Goal: Task Accomplishment & Management: Manage account settings

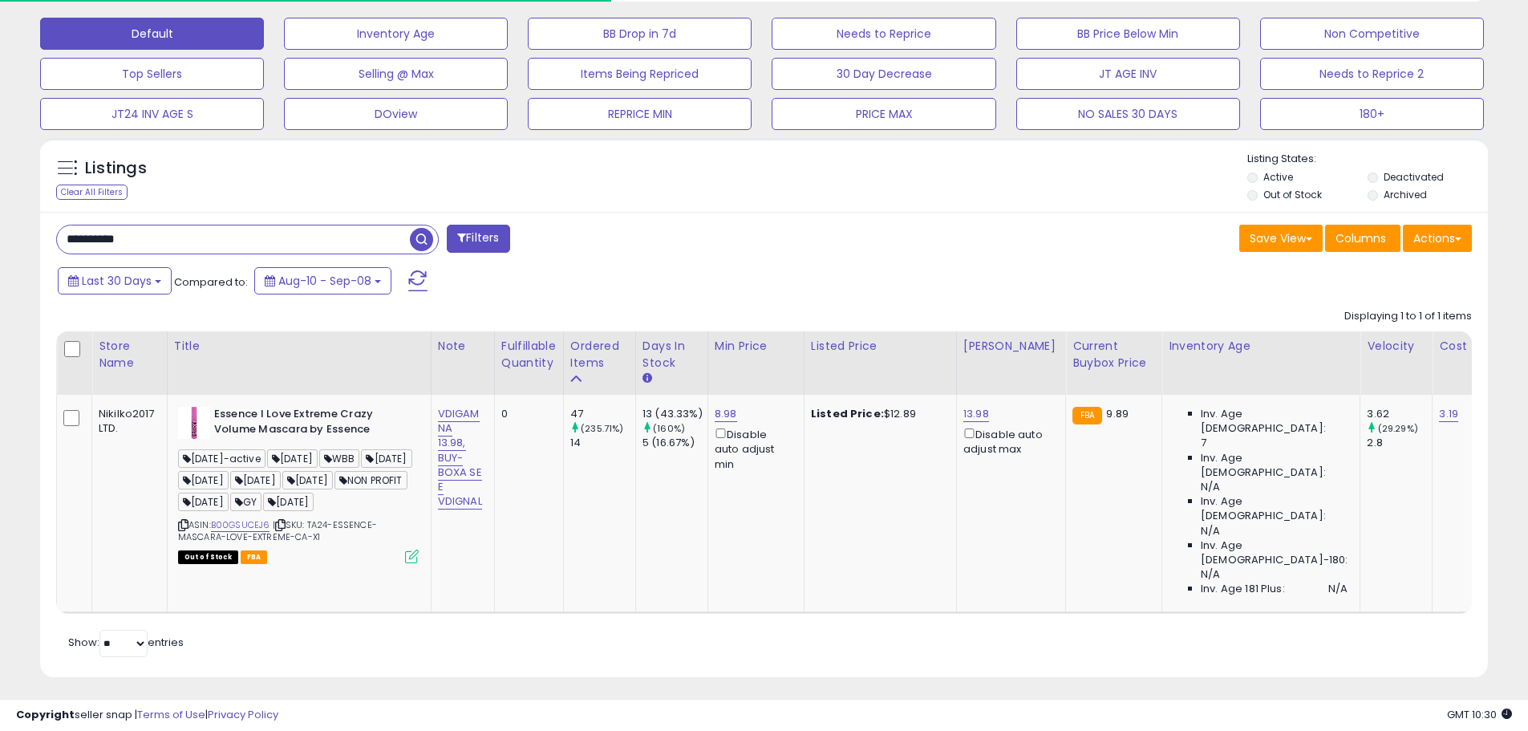
scroll to position [329, 840]
click at [99, 246] on input "**********" at bounding box center [233, 239] width 353 height 28
paste input "text"
type input "**********"
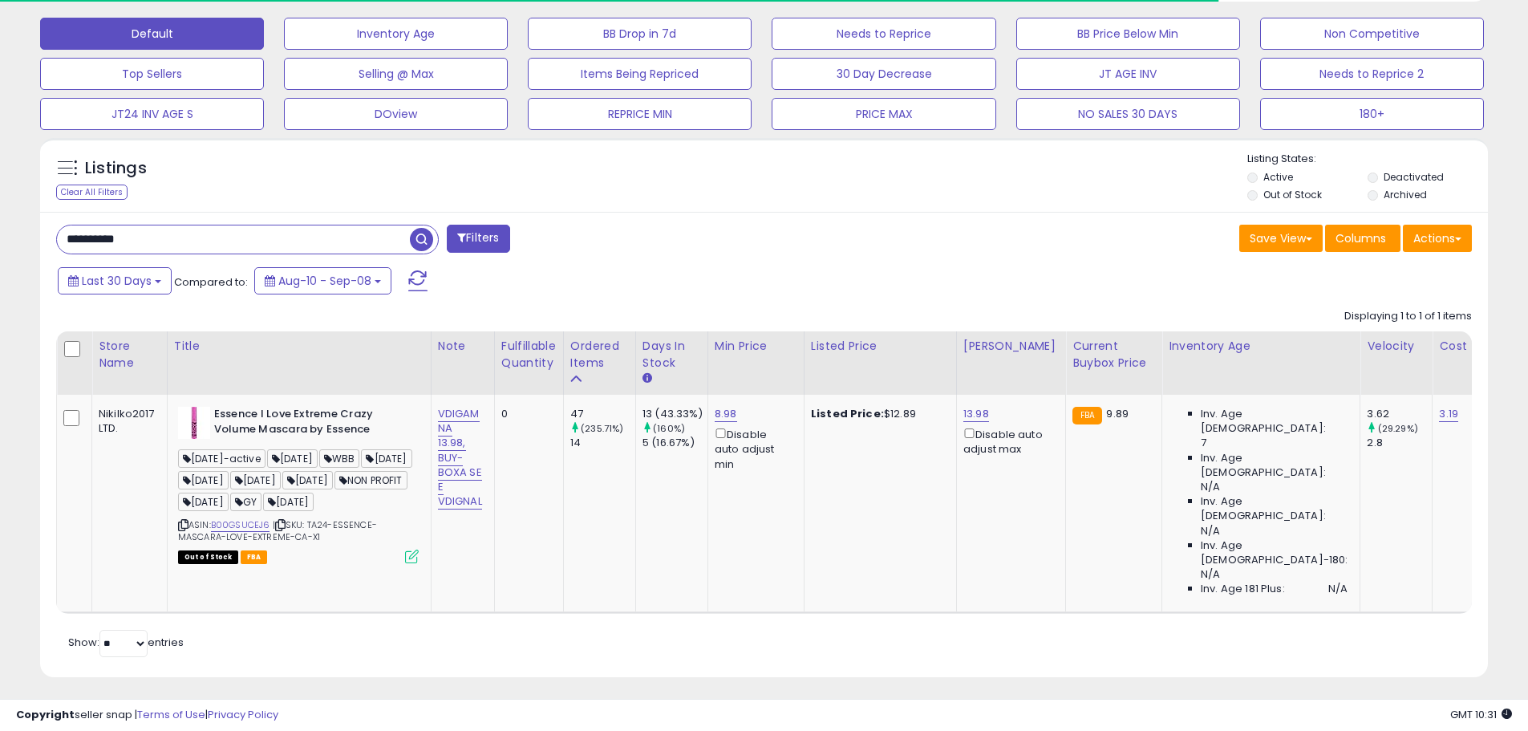
click at [420, 246] on span "button" at bounding box center [421, 239] width 23 height 23
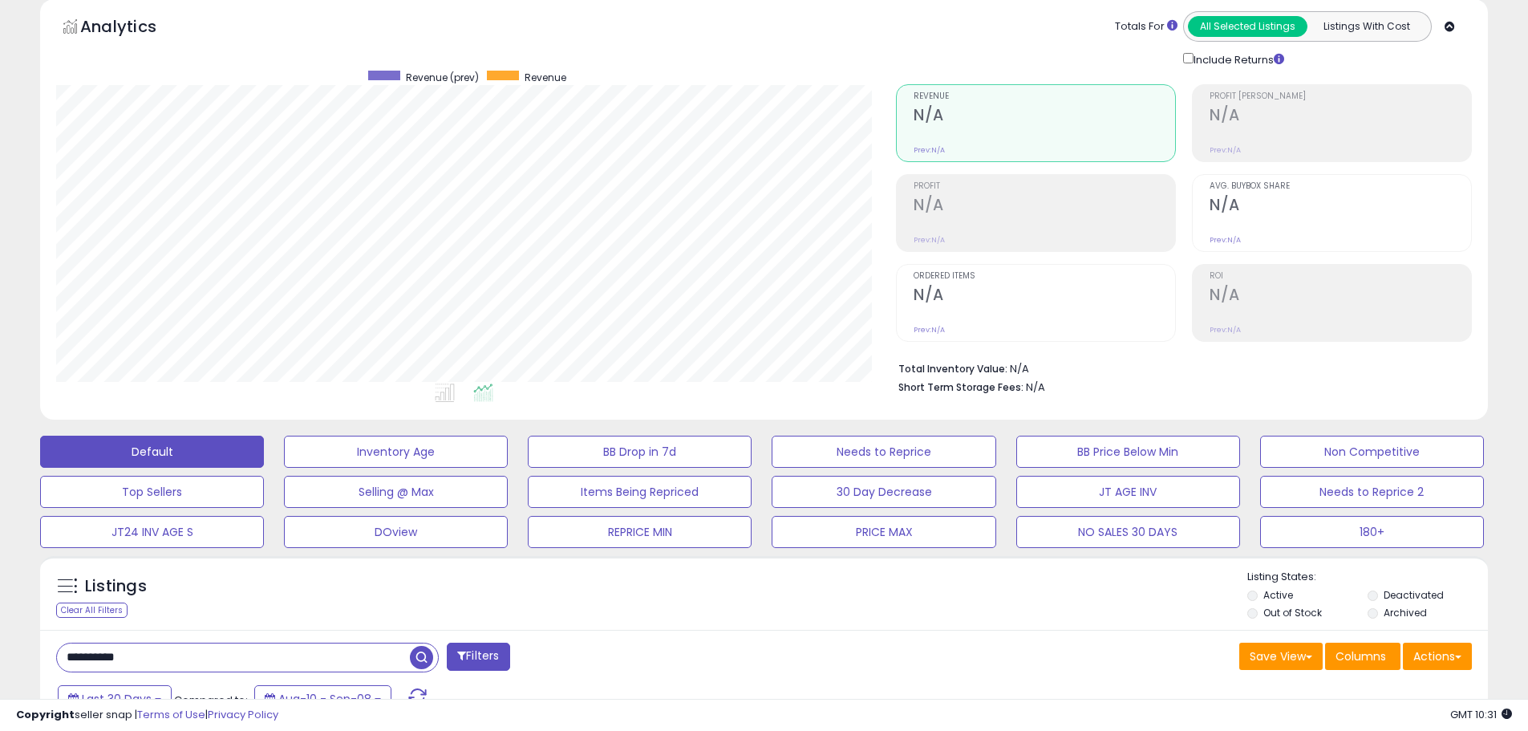
scroll to position [0, 0]
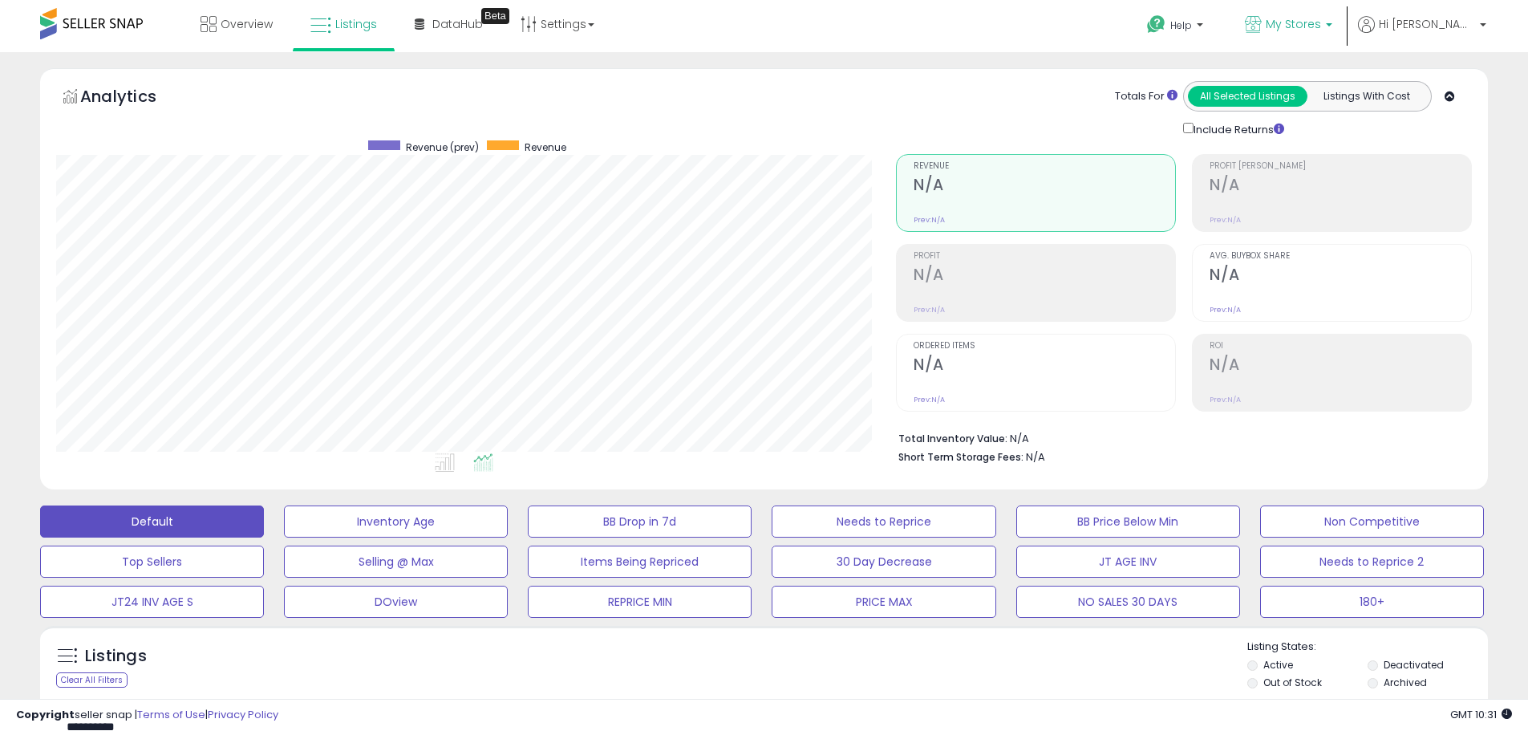
click at [1345, 14] on link "My Stores" at bounding box center [1289, 26] width 112 height 52
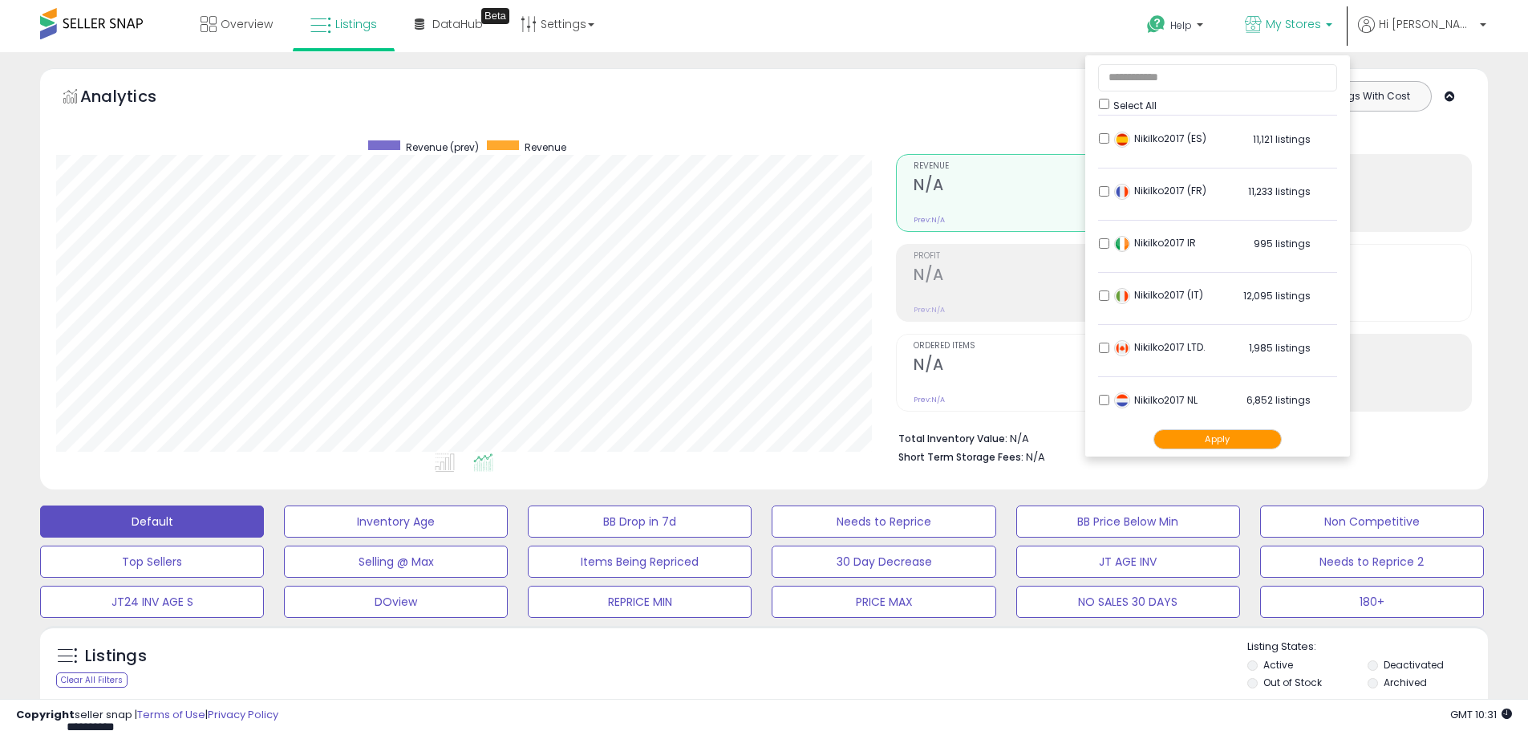
scroll to position [318, 0]
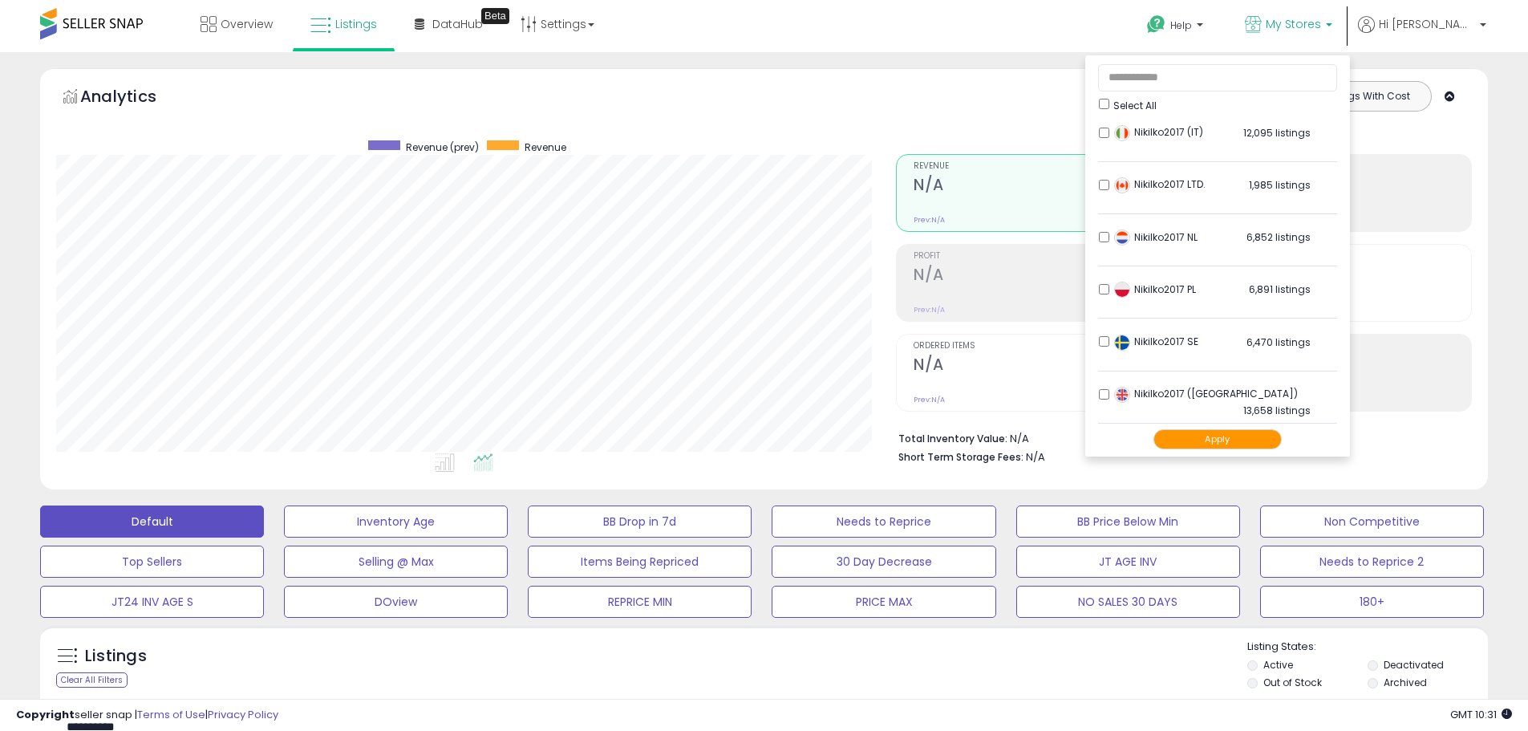
click at [1236, 440] on button "Apply" at bounding box center [1218, 439] width 128 height 20
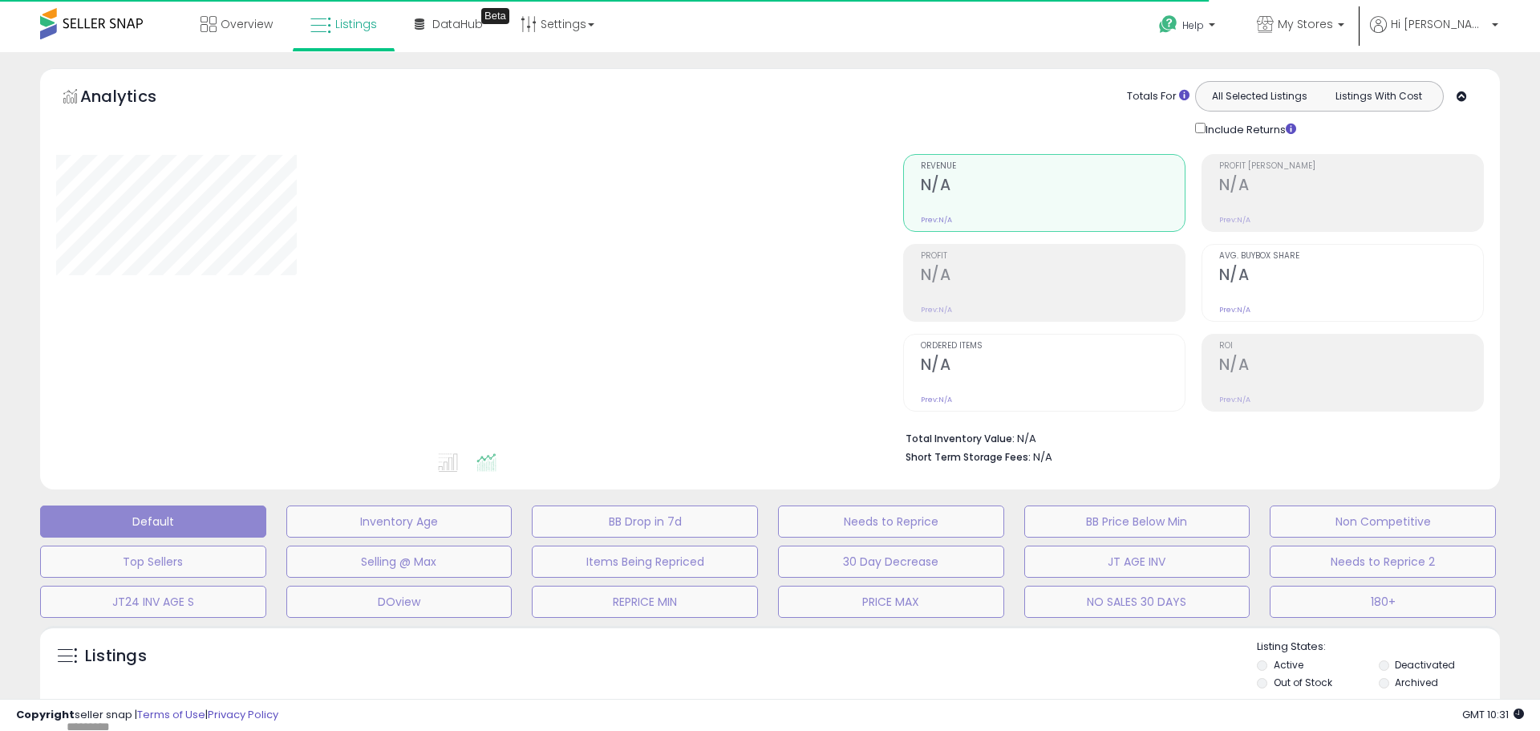
type input "**********"
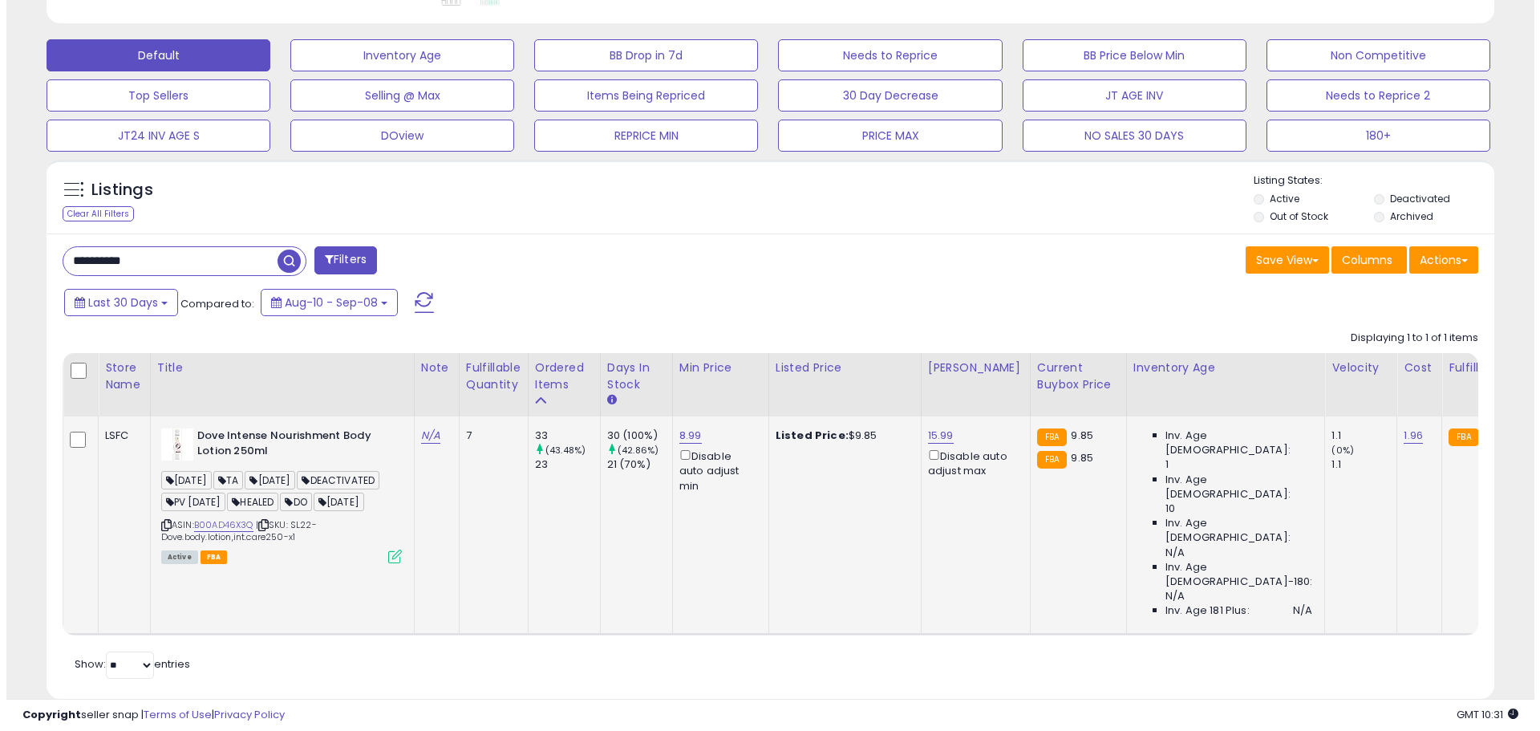
scroll to position [329, 840]
click at [385, 563] on icon at bounding box center [389, 557] width 14 height 14
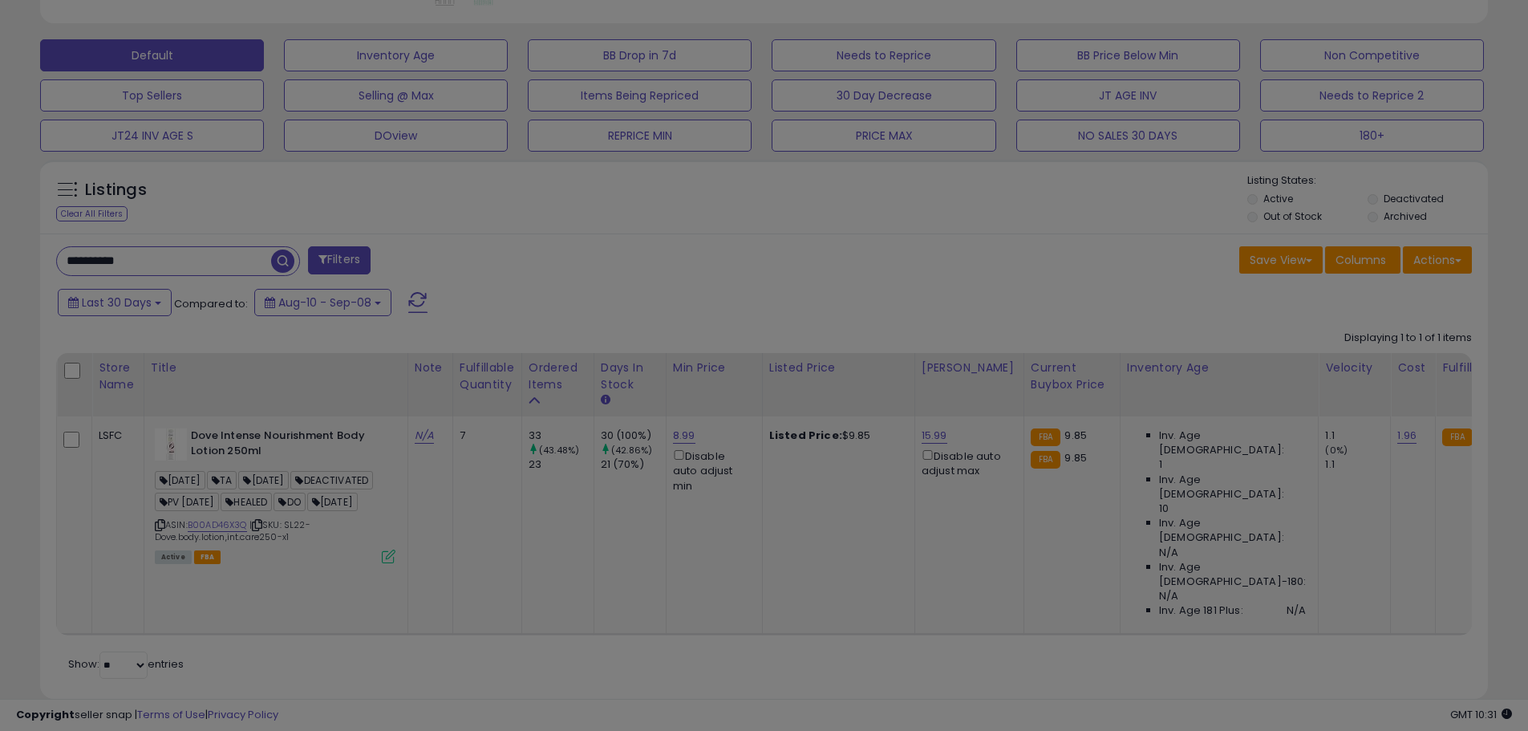
scroll to position [329, 847]
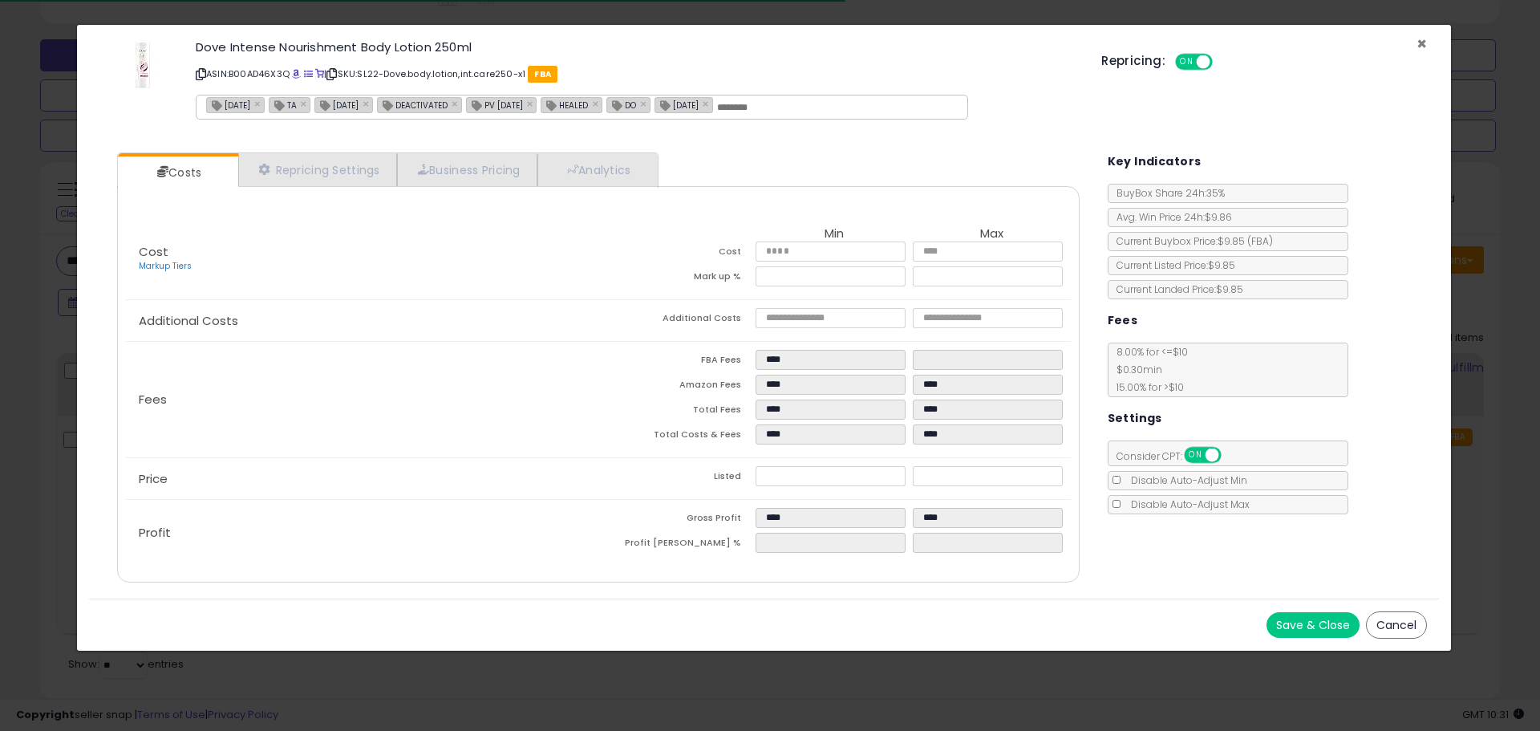
click at [1423, 43] on span "×" at bounding box center [1422, 43] width 10 height 23
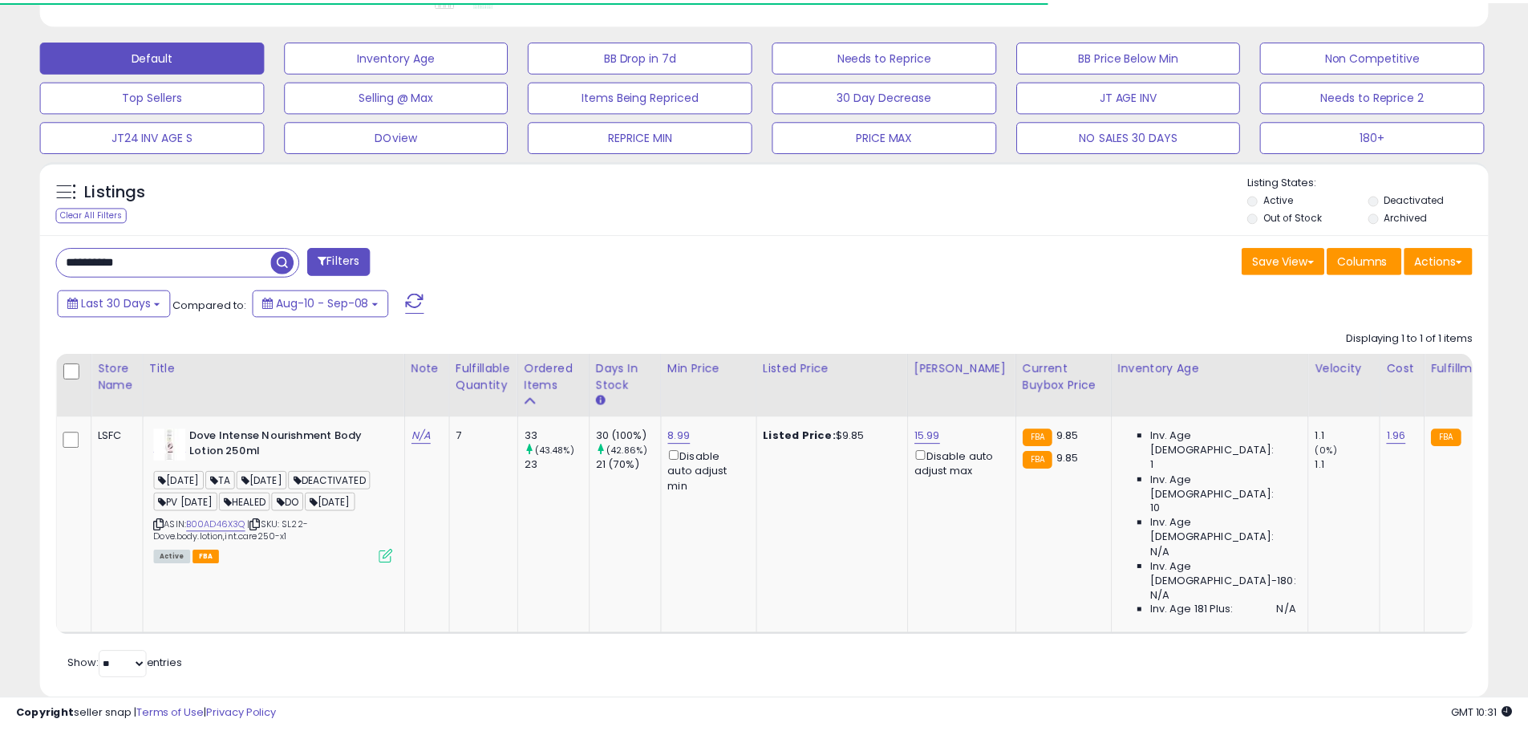
scroll to position [801991, 801480]
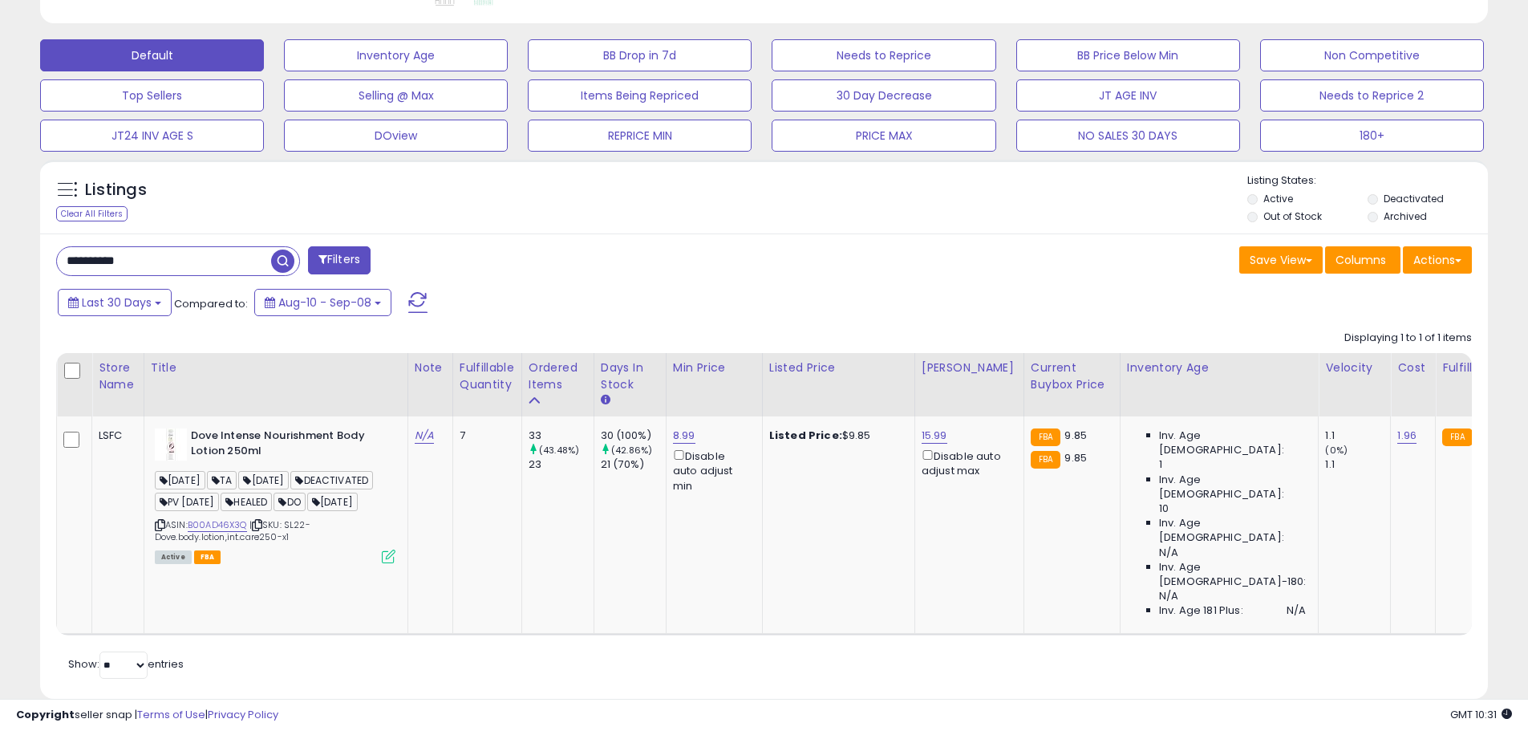
drag, startPoint x: 151, startPoint y: 262, endPoint x: 0, endPoint y: 268, distance: 151.0
click at [0, 268] on div "**********" at bounding box center [764, 172] width 1528 height 1173
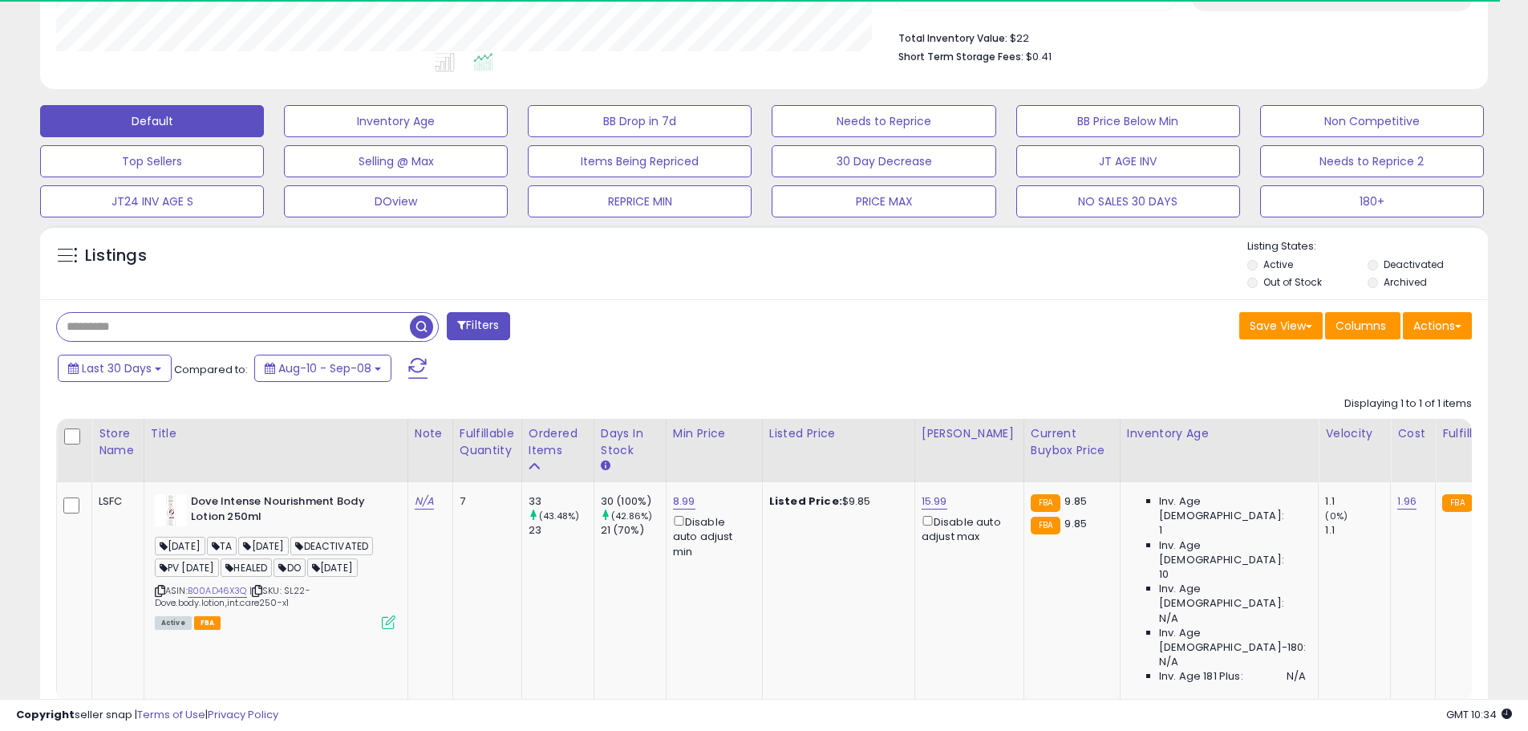
scroll to position [466, 0]
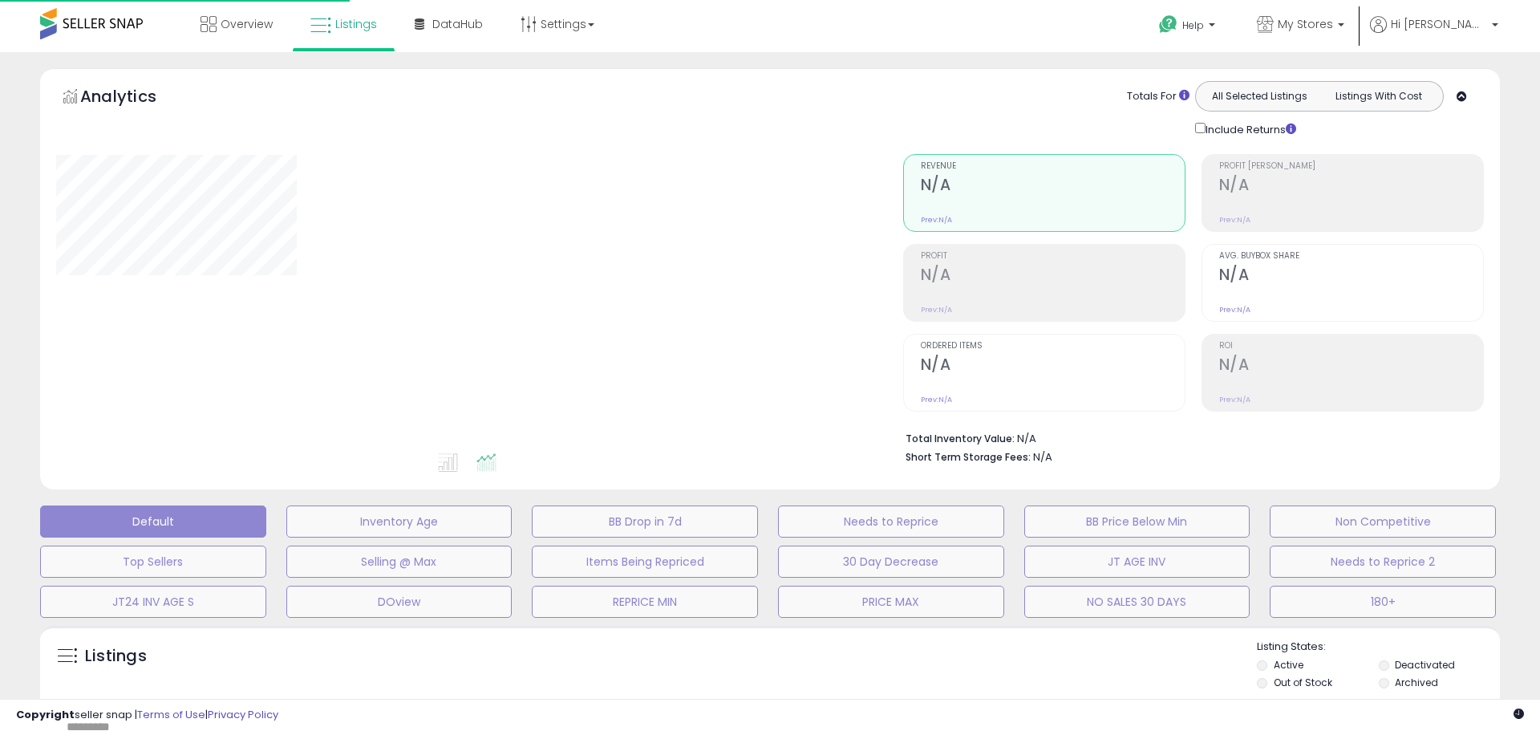
type input "**********"
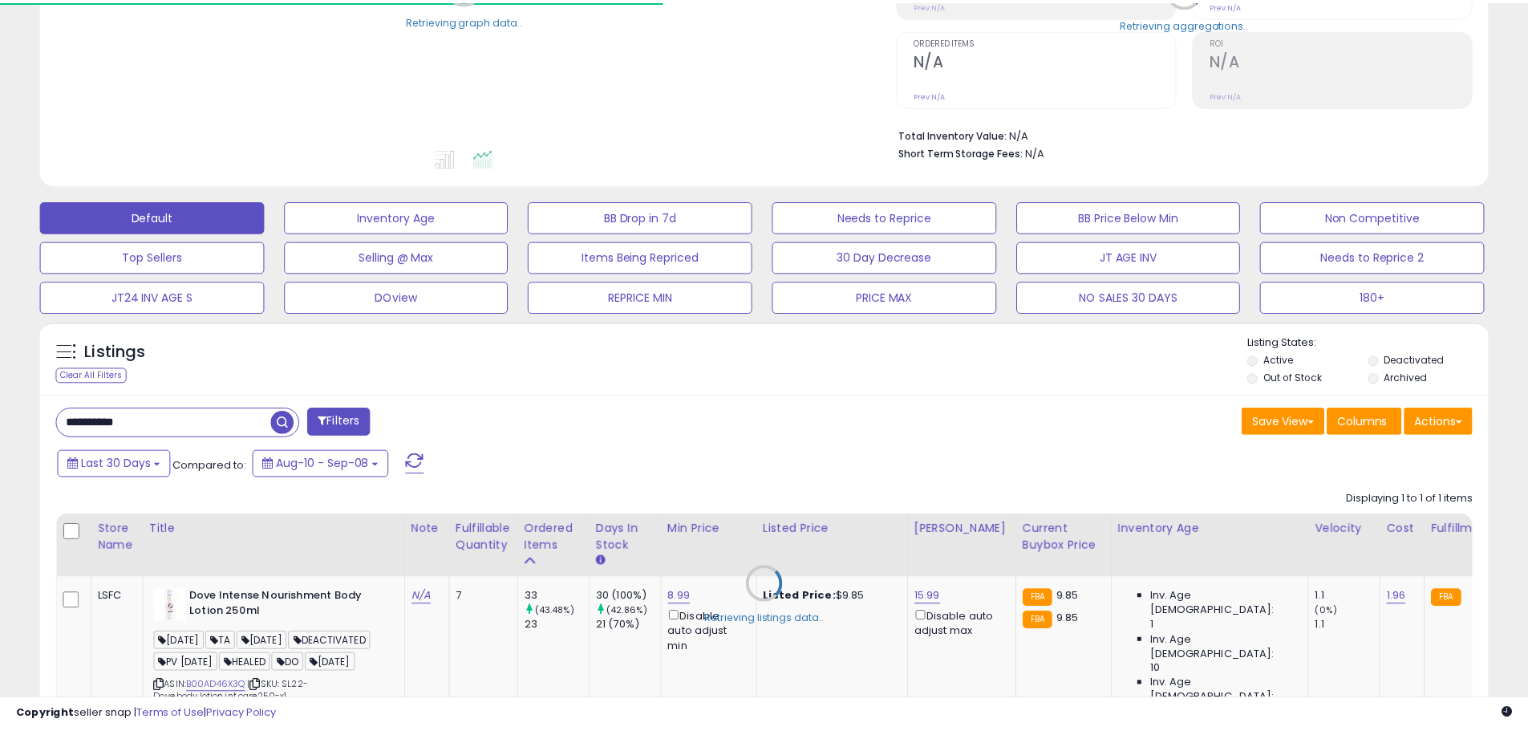
scroll to position [305, 0]
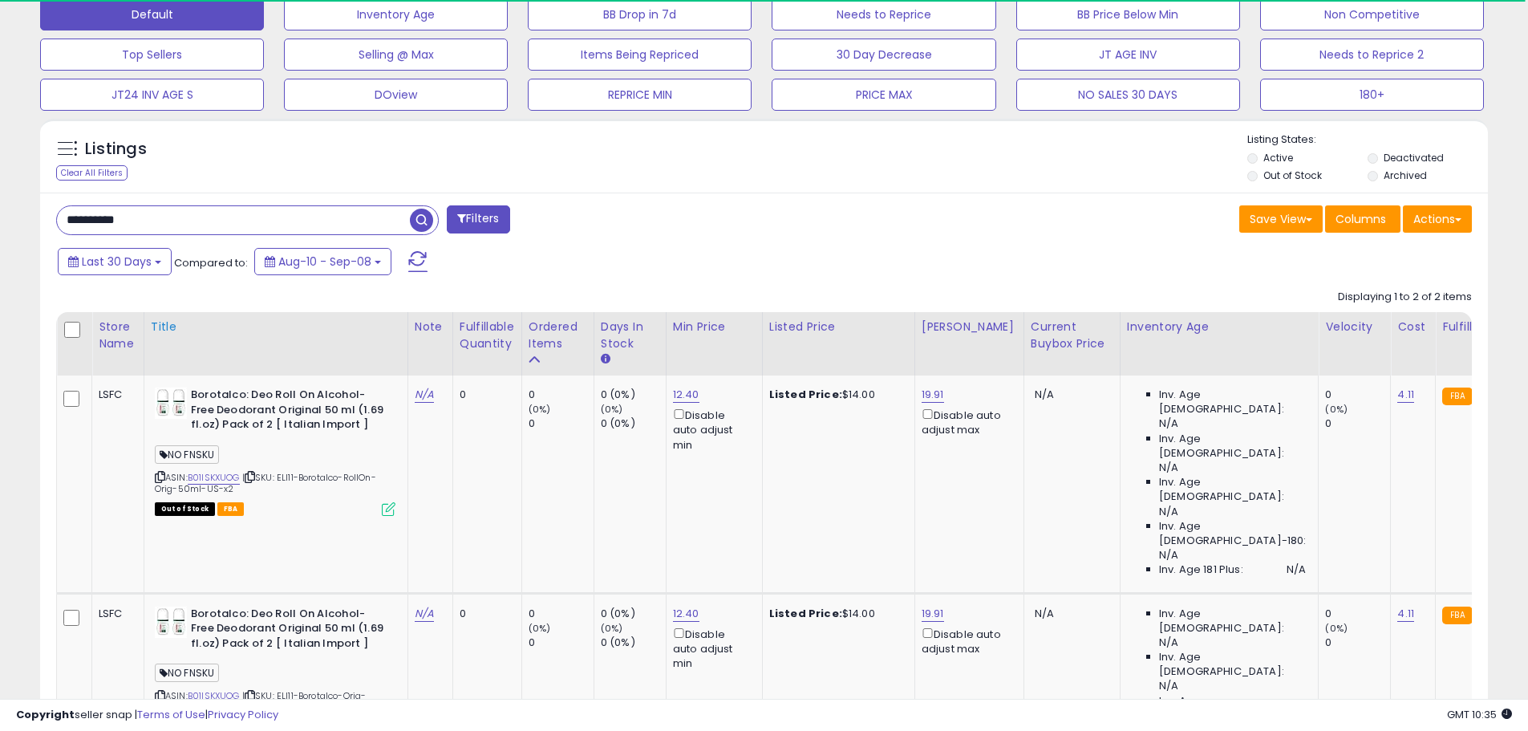
scroll to position [508, 0]
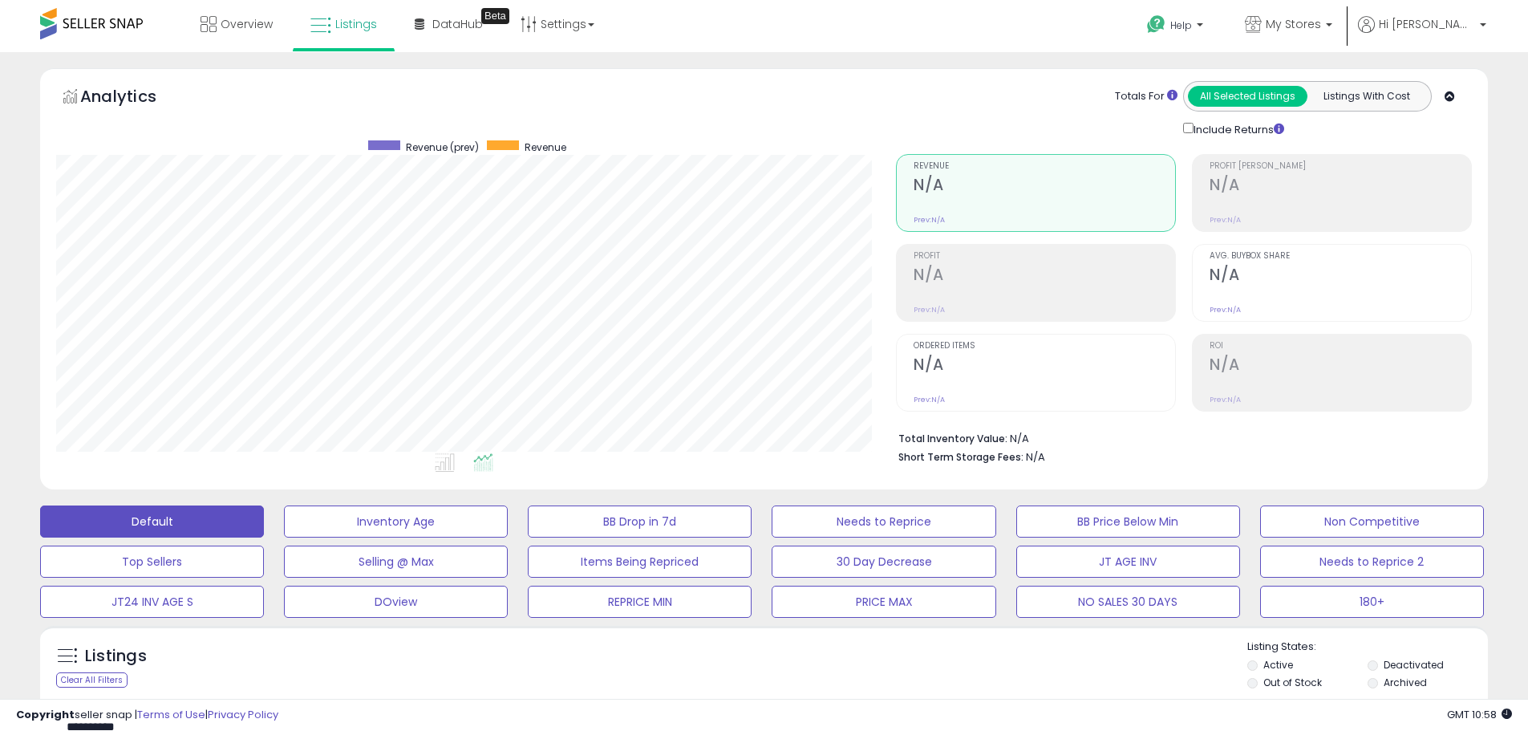
scroll to position [329, 840]
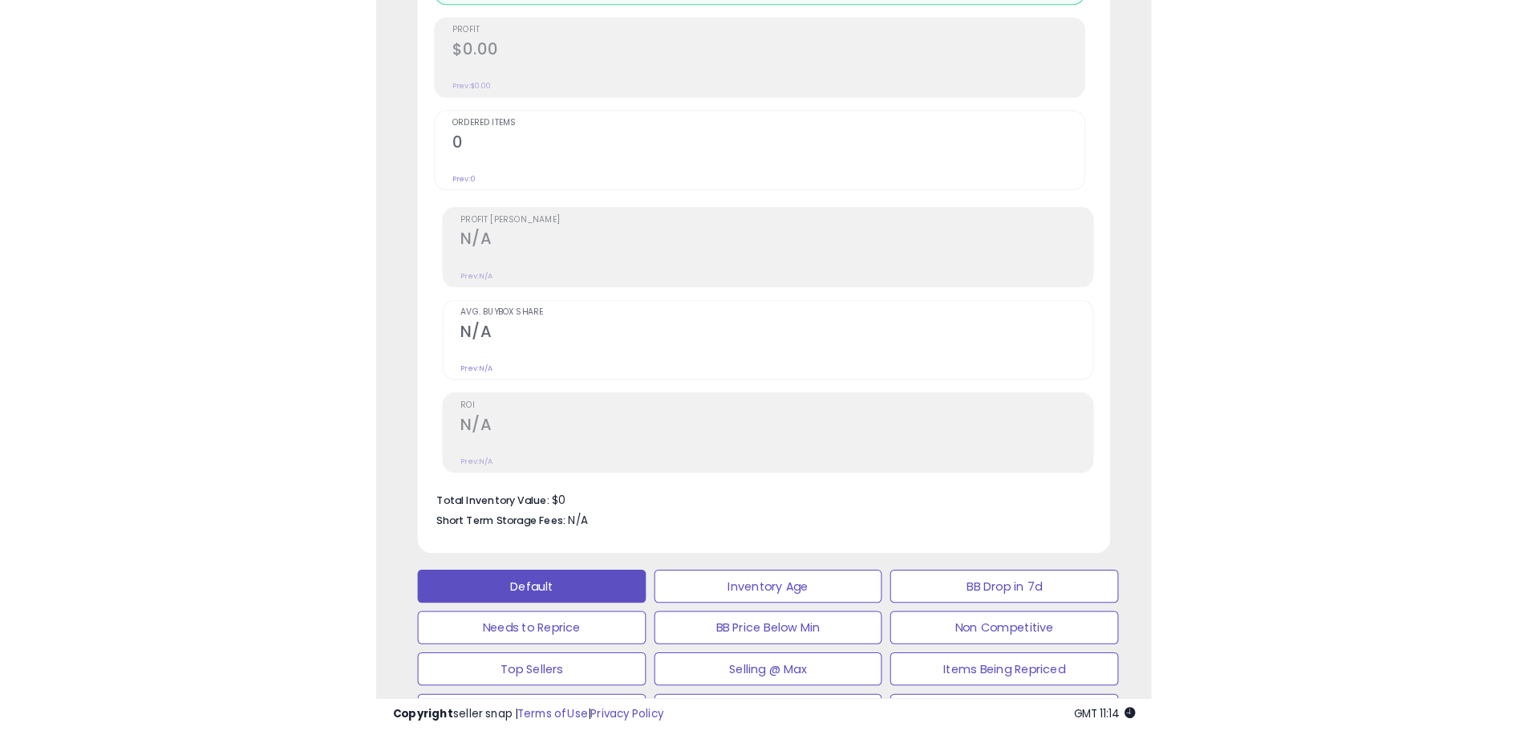
scroll to position [329, 840]
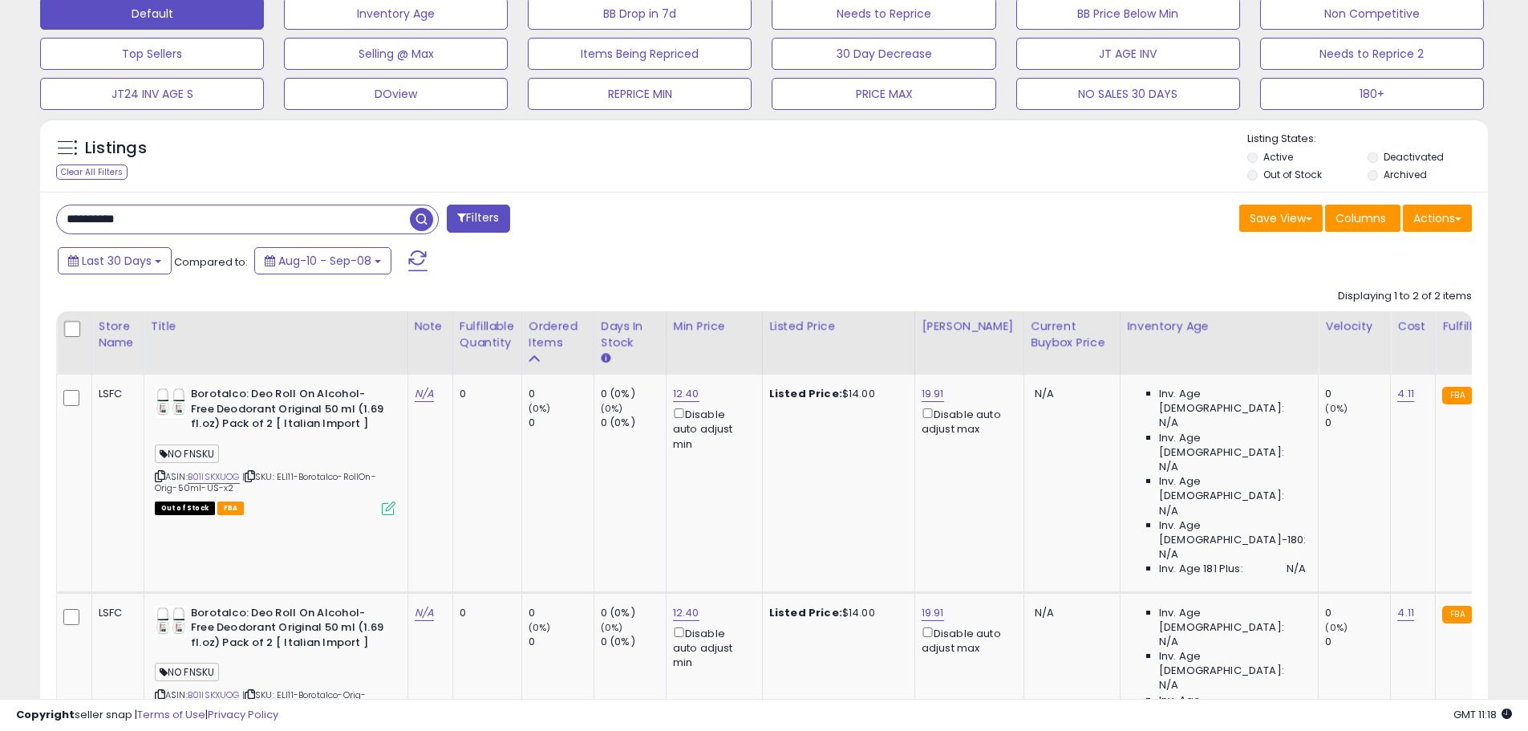
drag, startPoint x: 163, startPoint y: 227, endPoint x: 26, endPoint y: 223, distance: 136.5
click at [26, 224] on div "**********" at bounding box center [764, 227] width 1512 height 1335
drag, startPoint x: 105, startPoint y: 201, endPoint x: 347, endPoint y: 165, distance: 244.2
click at [347, 165] on div "Listings Clear All Filters Listing States:" at bounding box center [764, 159] width 1448 height 55
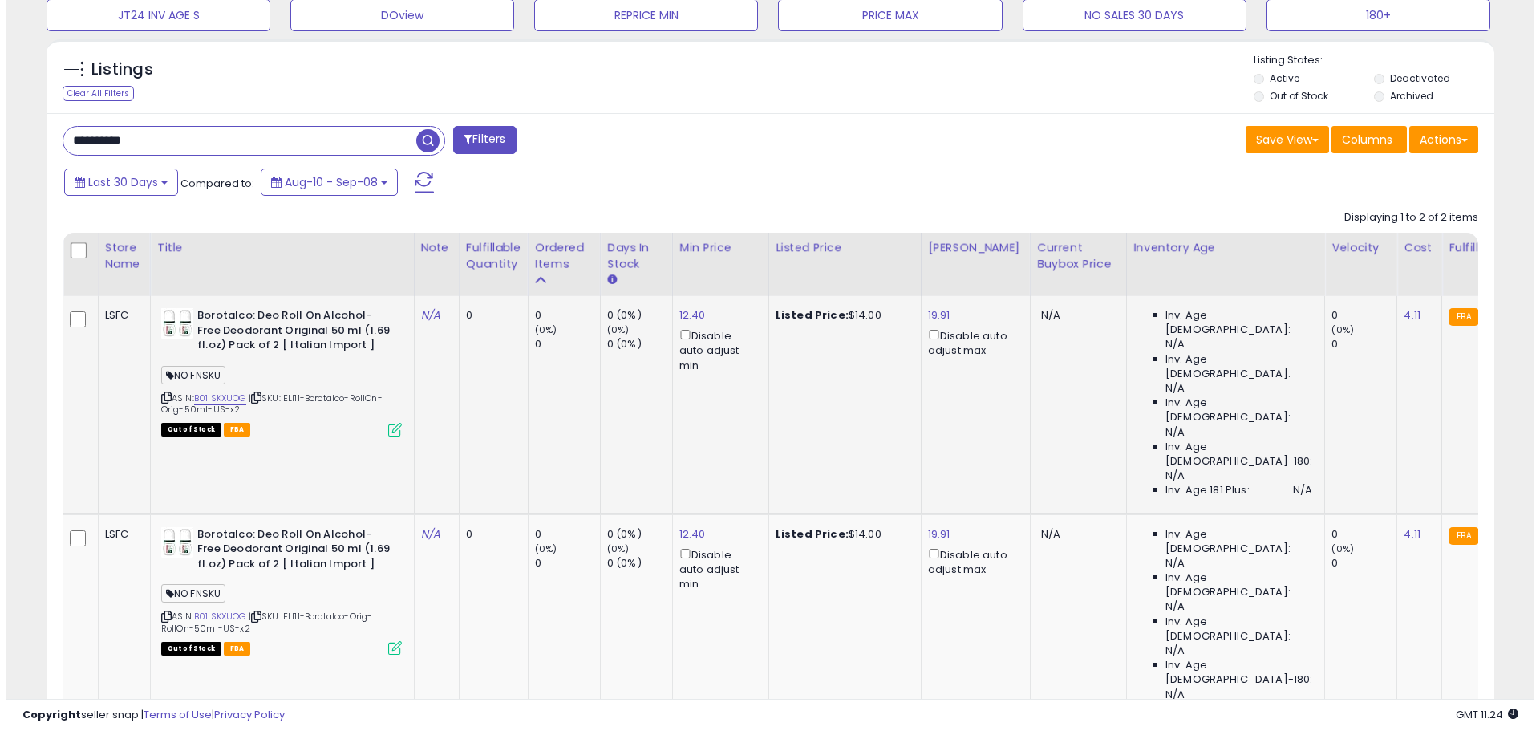
scroll to position [588, 0]
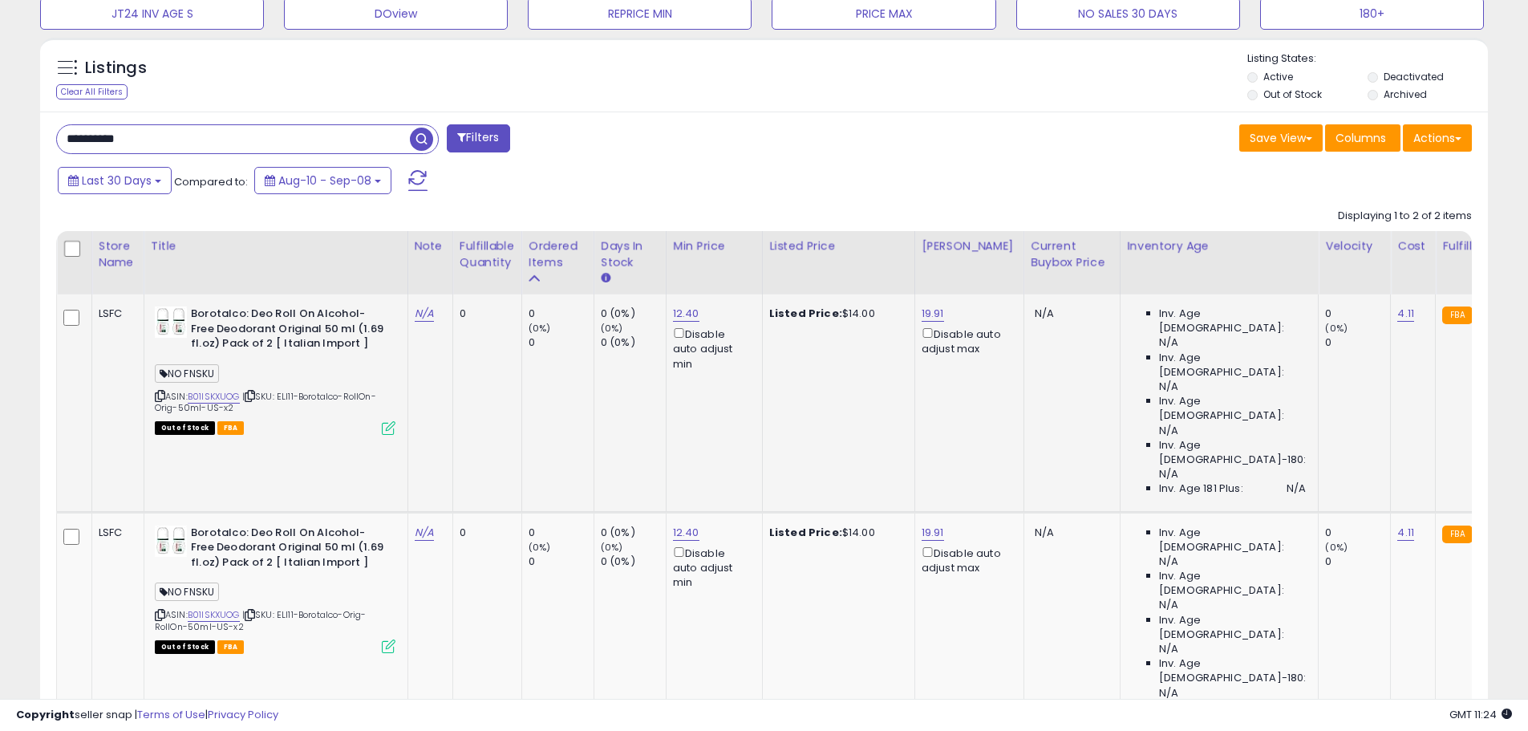
click at [386, 426] on icon at bounding box center [389, 428] width 14 height 14
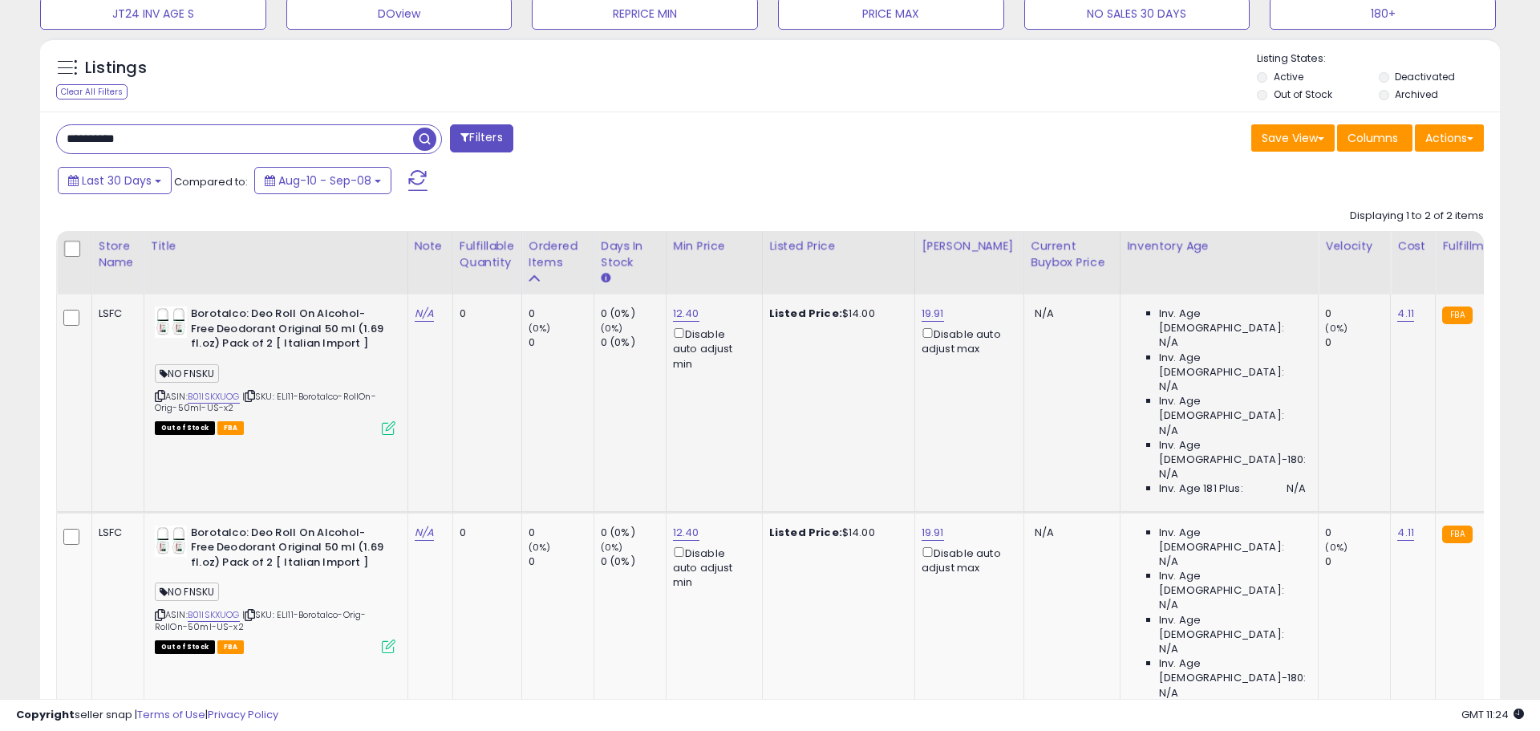
scroll to position [329, 847]
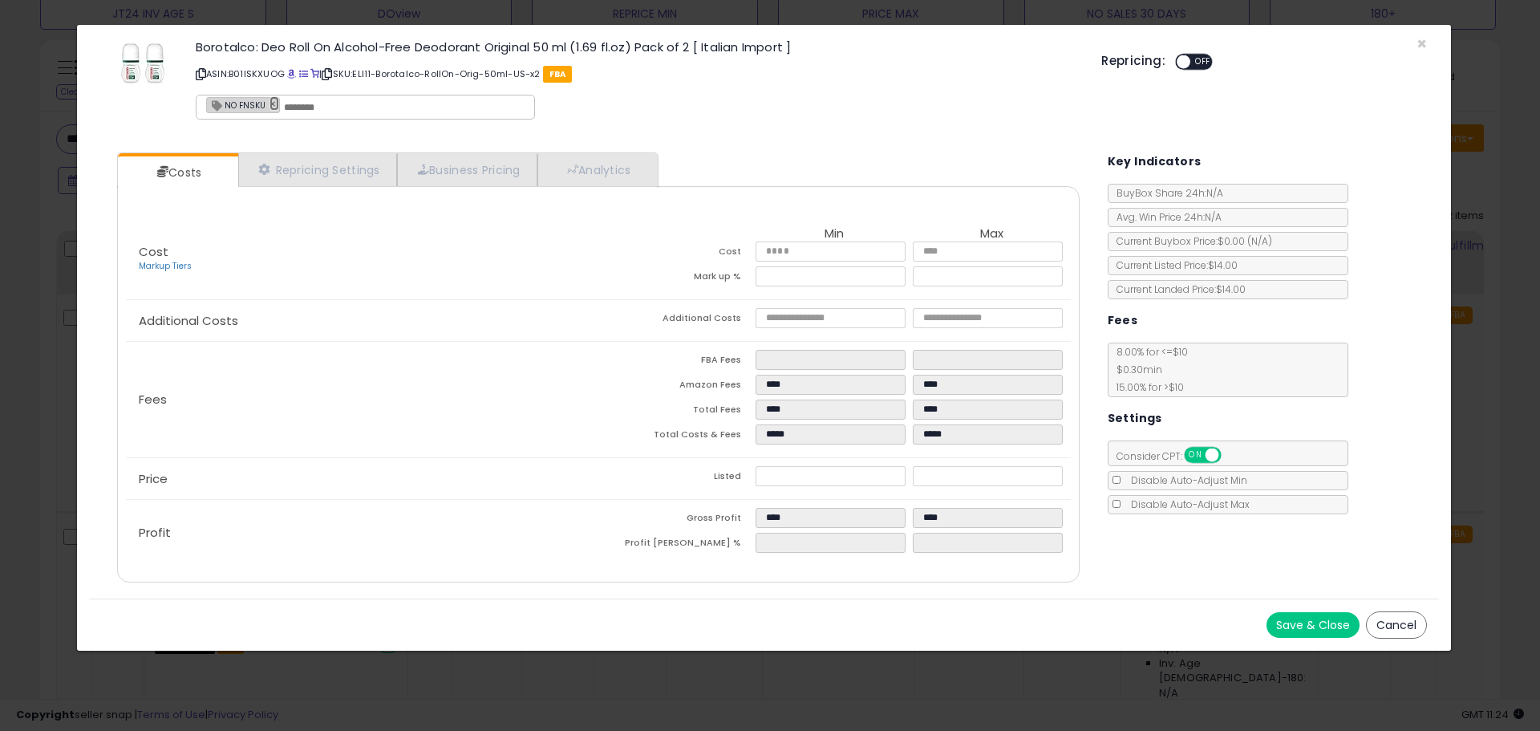
click at [270, 107] on link "×" at bounding box center [275, 103] width 10 height 14
type input "*"
type input "********"
drag, startPoint x: 273, startPoint y: 107, endPoint x: 132, endPoint y: 106, distance: 141.2
click at [132, 106] on div "Borotalco: Deo Roll On Alcohol-Free Deodorant Original 50 ml (1.69 fl.oz) Pack …" at bounding box center [595, 82] width 1013 height 91
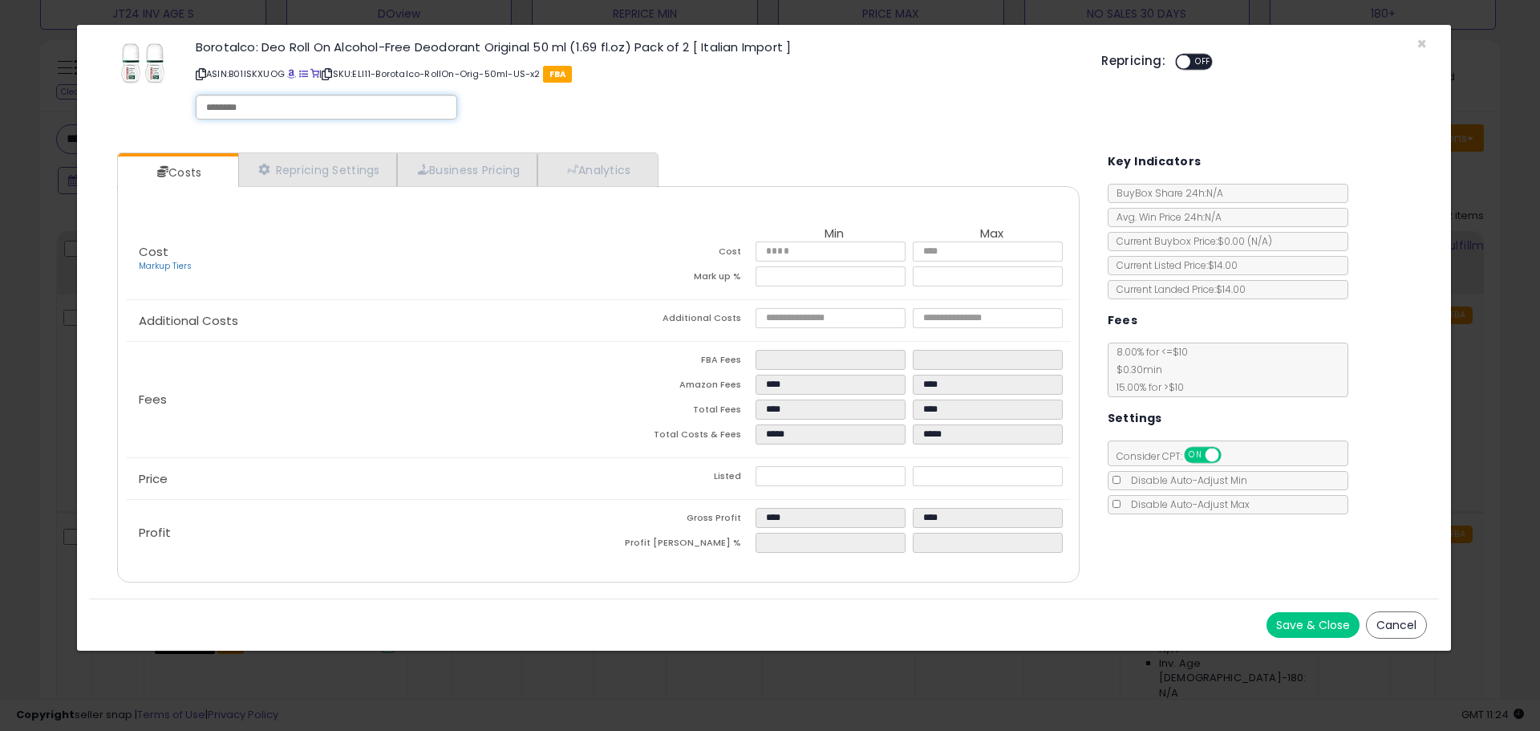
click at [751, 632] on button "Save & Close" at bounding box center [1313, 625] width 93 height 26
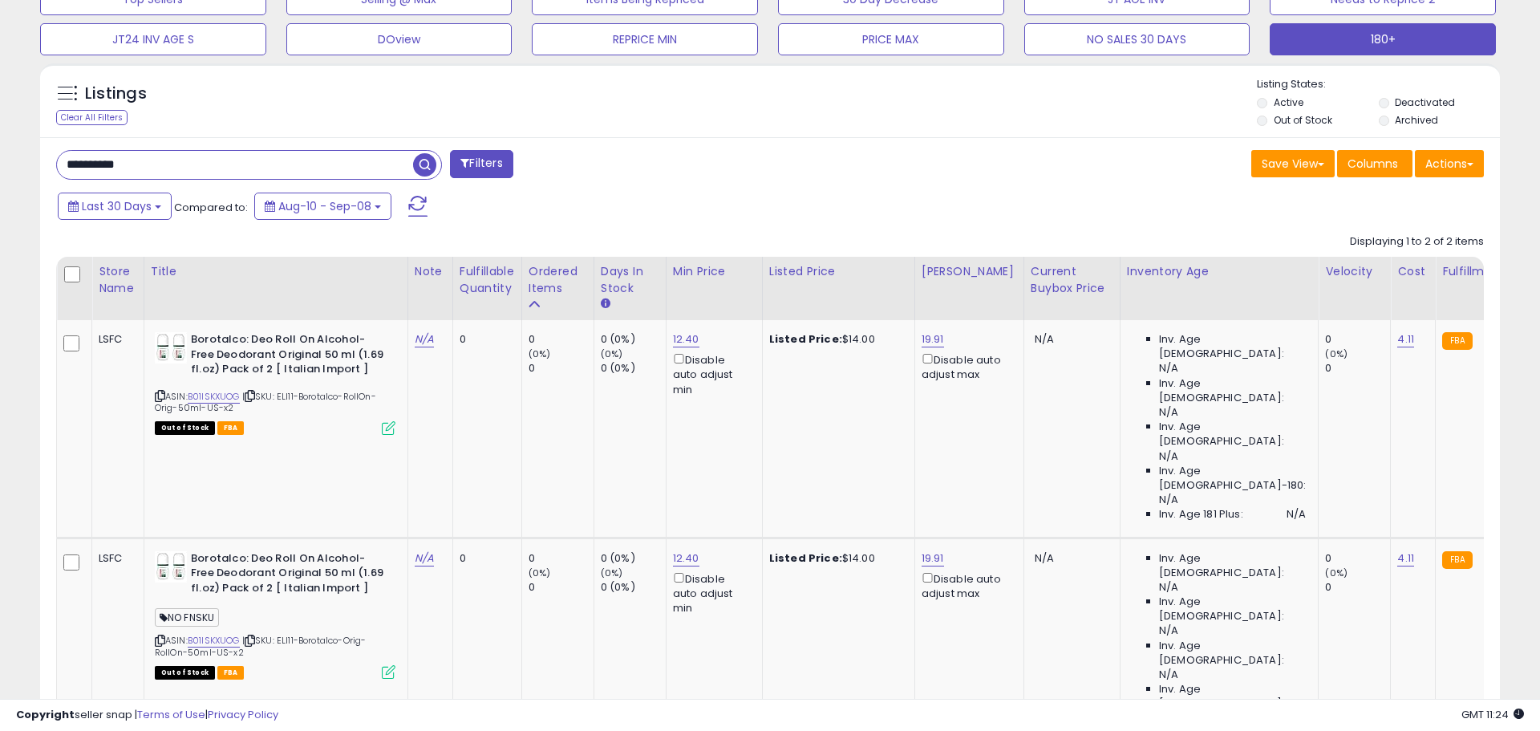
scroll to position [801991, 801480]
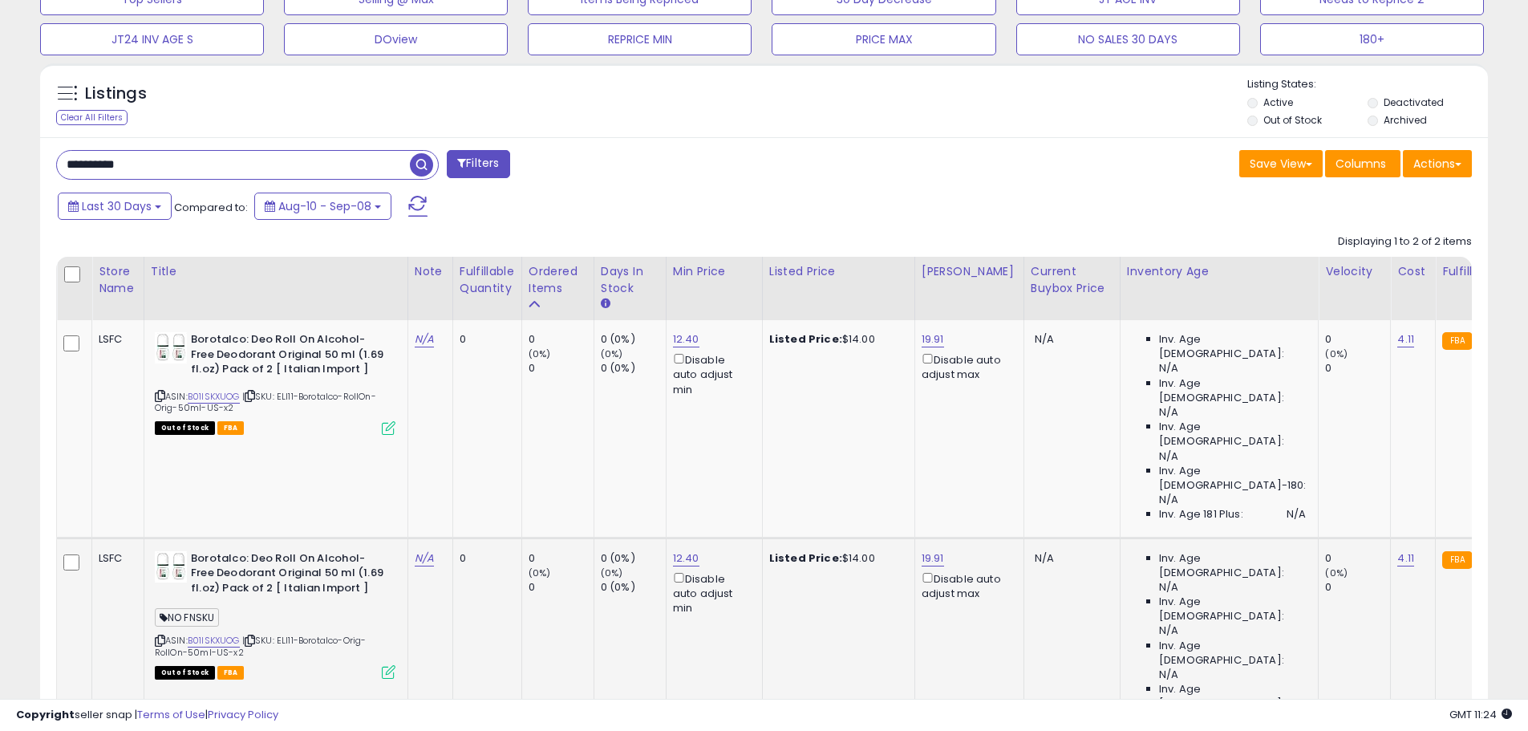
click at [396, 580] on td "Borotalco: Deo Roll On Alcohol-Free Deodorant Original 50 ml (1.69 fl.oz) Pack …" at bounding box center [276, 647] width 264 height 218
click at [388, 665] on icon at bounding box center [389, 672] width 14 height 14
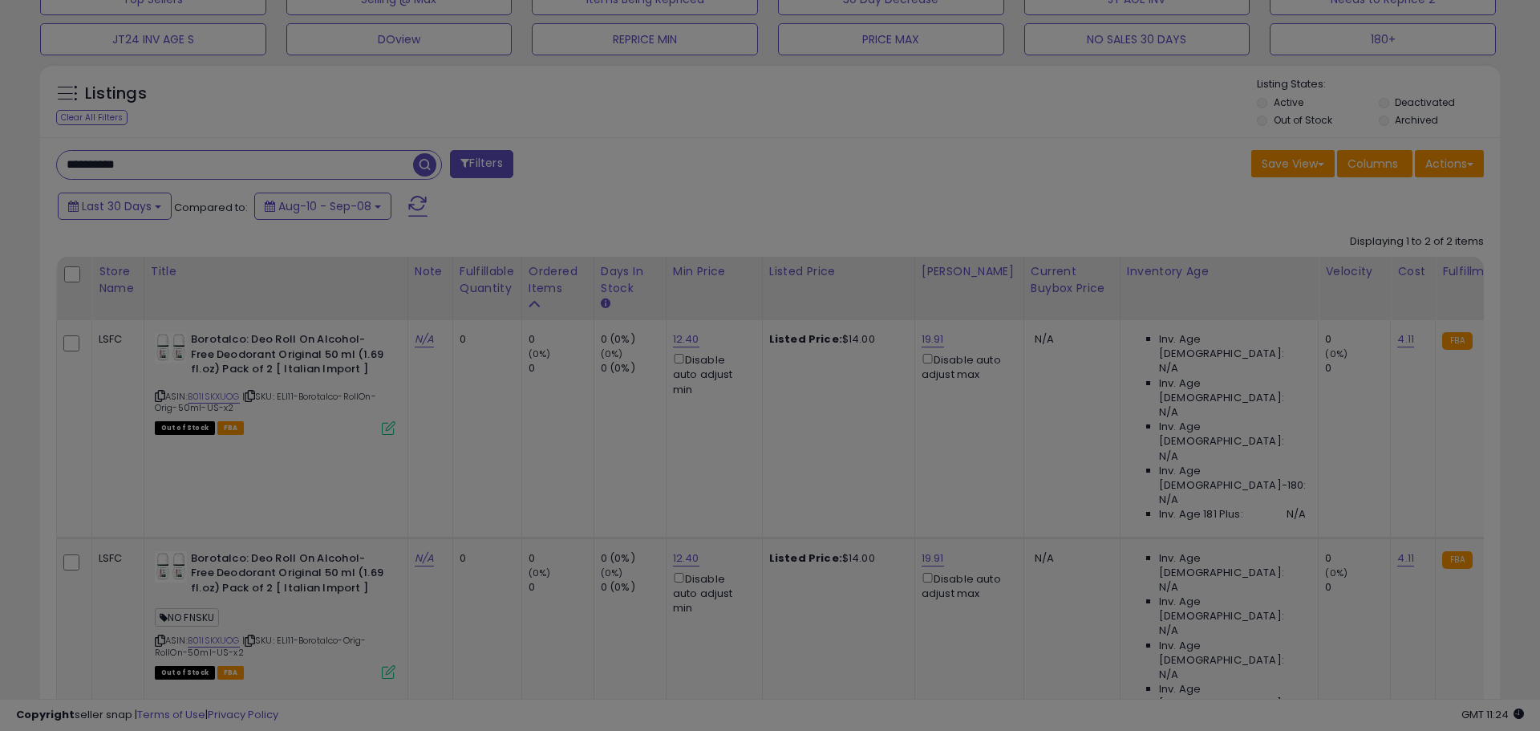
scroll to position [329, 847]
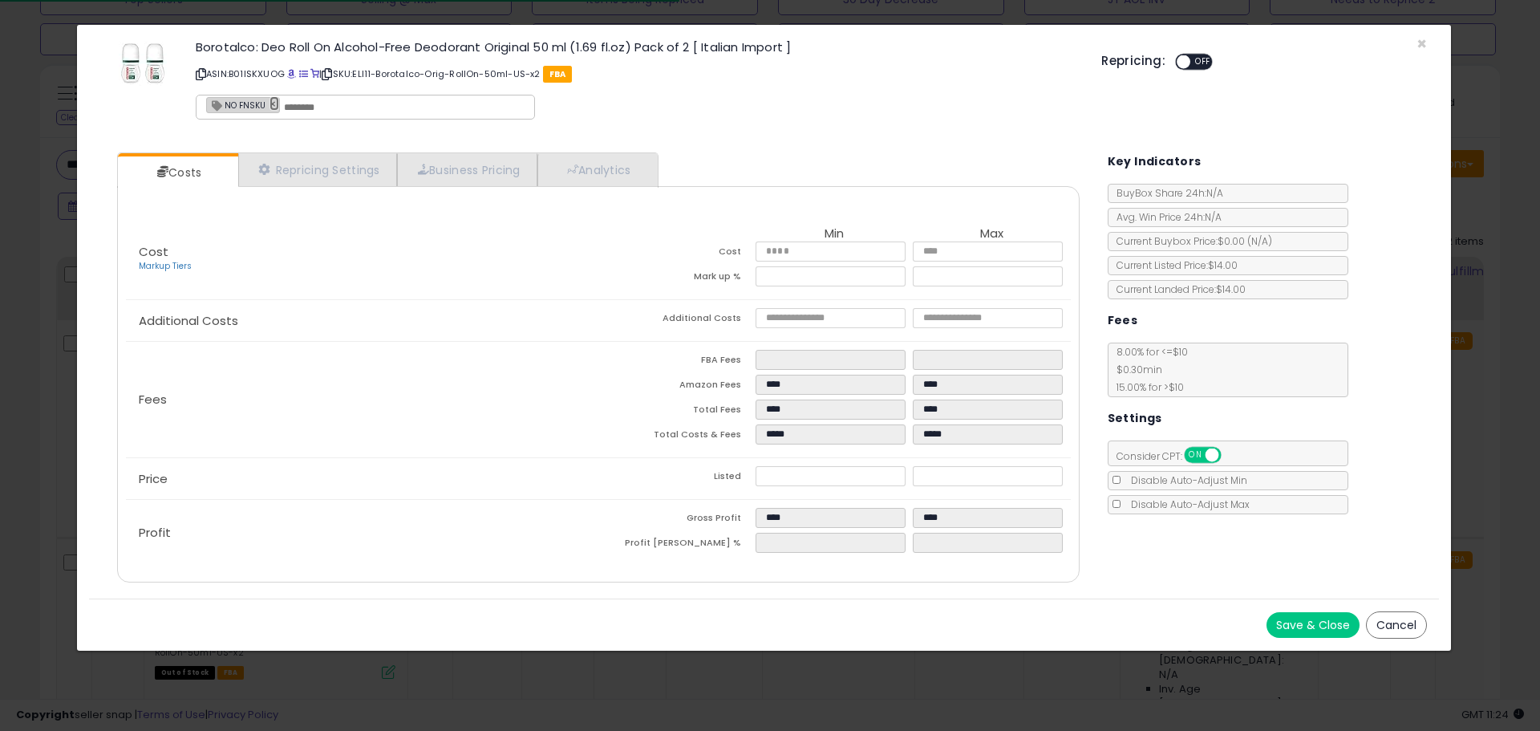
click at [270, 99] on link "×" at bounding box center [275, 103] width 10 height 14
click at [751, 627] on button "Save & Close" at bounding box center [1313, 625] width 93 height 26
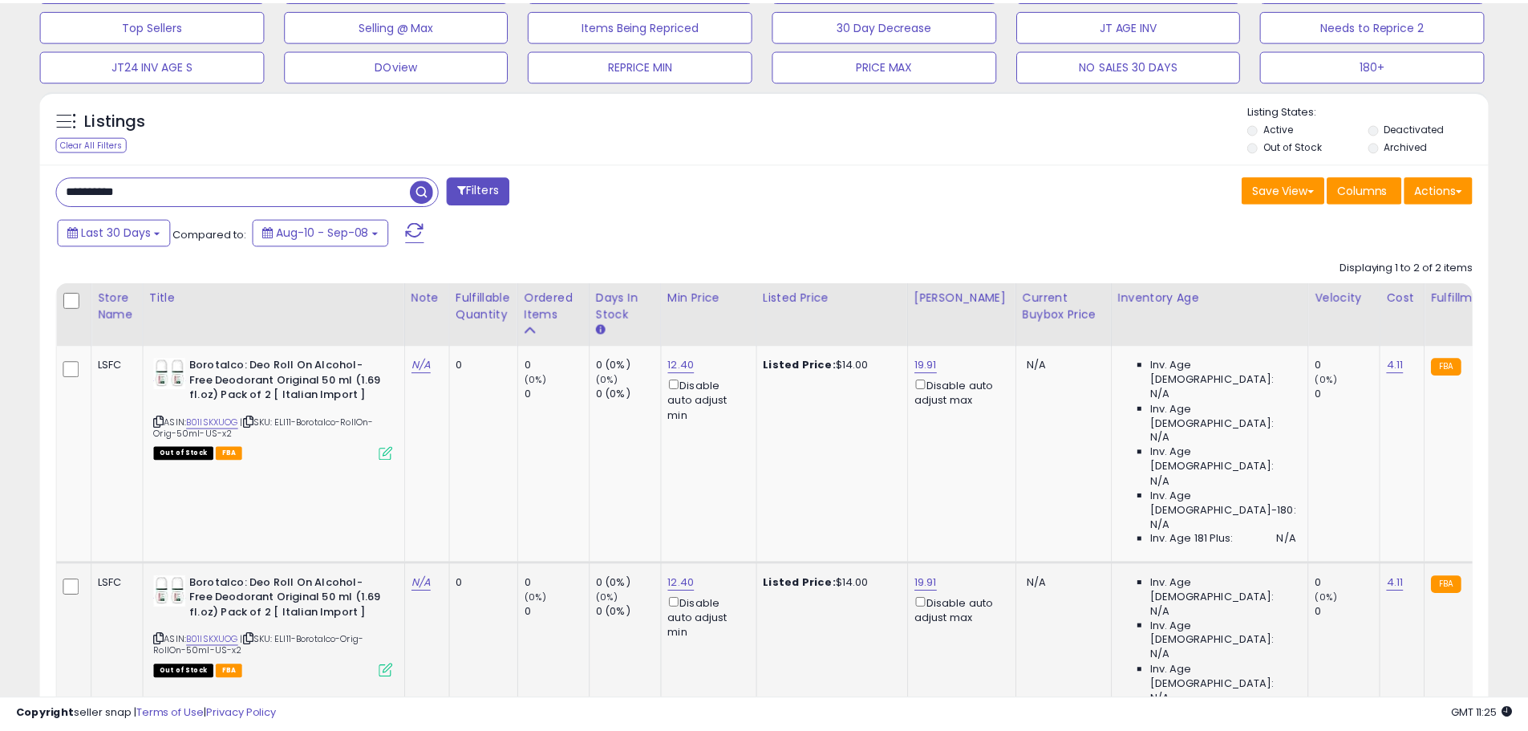
scroll to position [801991, 801480]
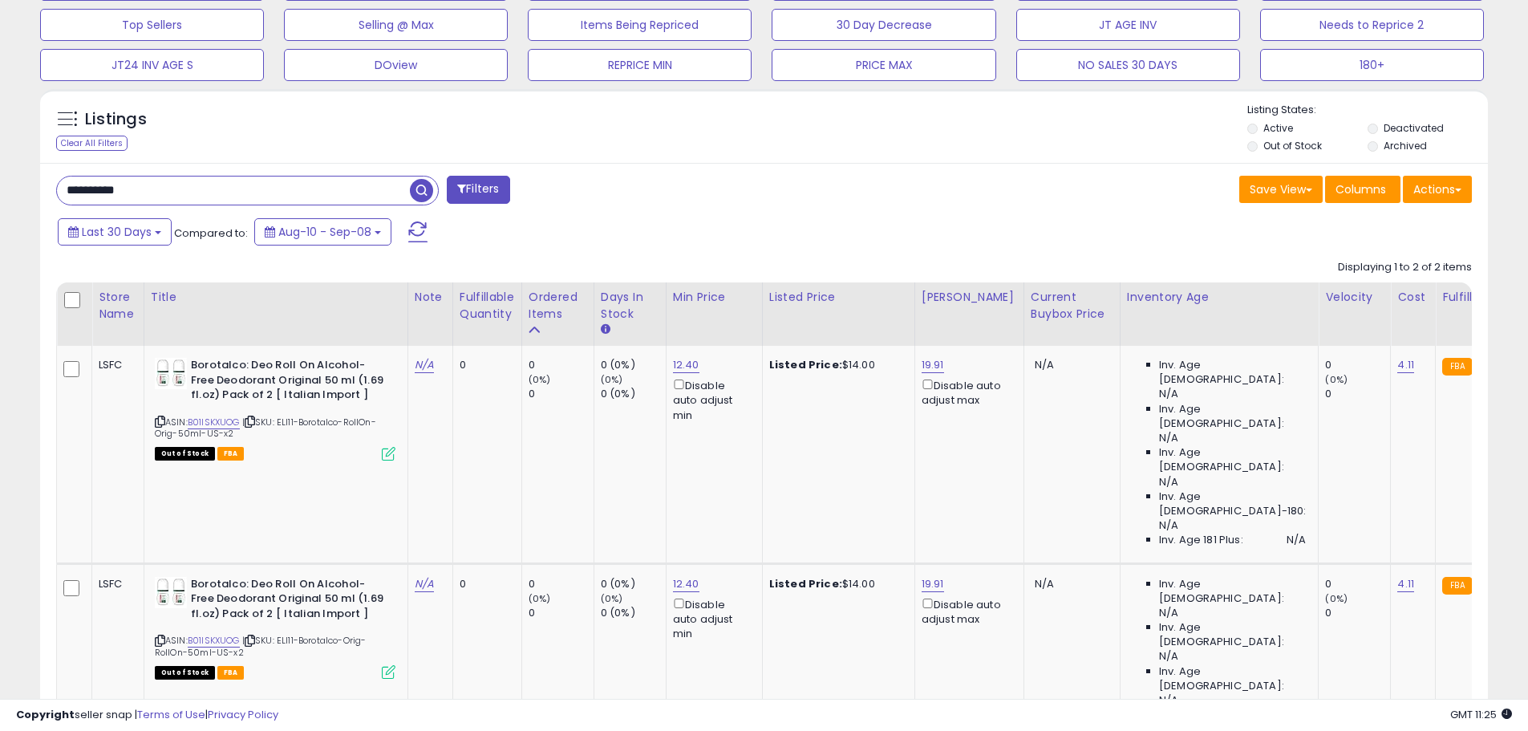
drag, startPoint x: 146, startPoint y: 193, endPoint x: 57, endPoint y: 189, distance: 89.1
click at [45, 189] on div "**********" at bounding box center [404, 192] width 720 height 32
